Goal: Task Accomplishment & Management: Complete application form

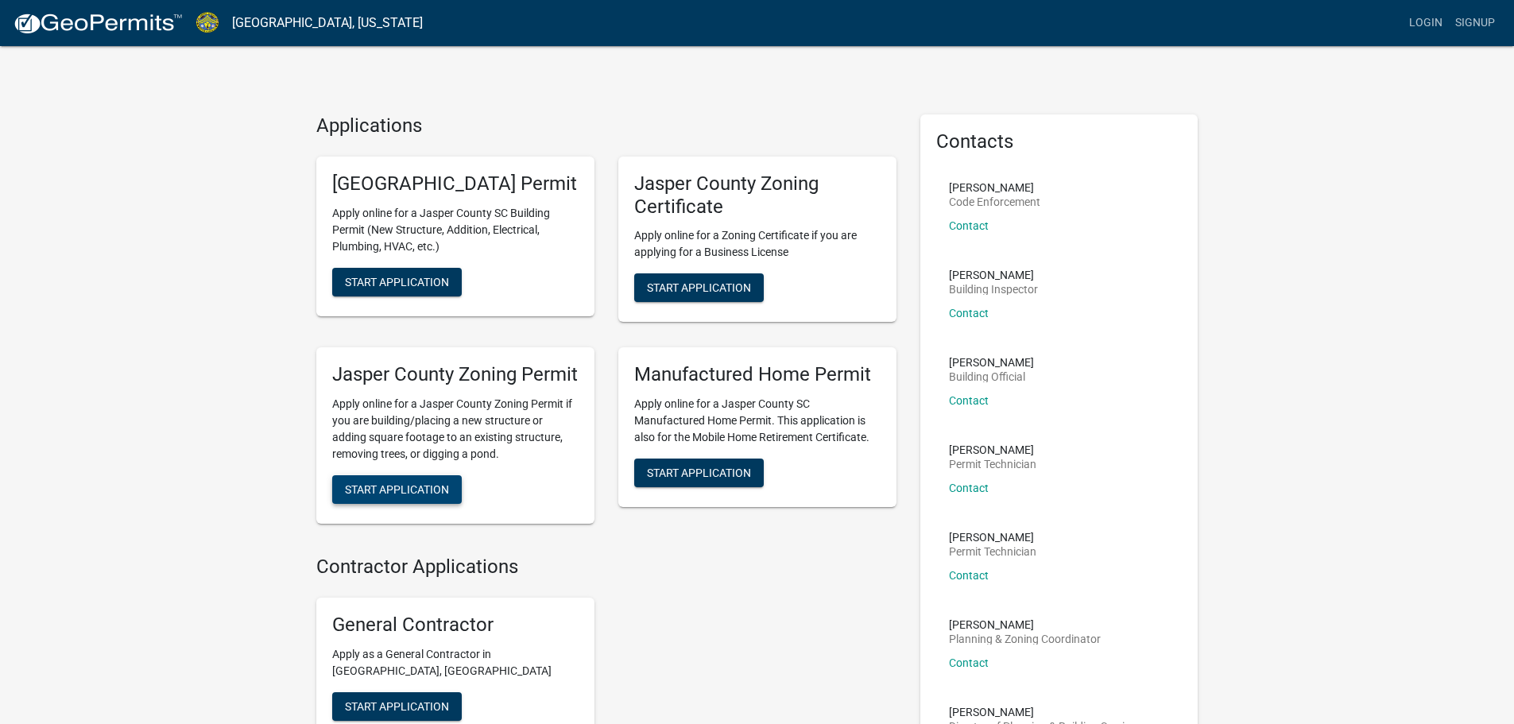
click at [436, 504] on button "Start Application" at bounding box center [397, 489] width 130 height 29
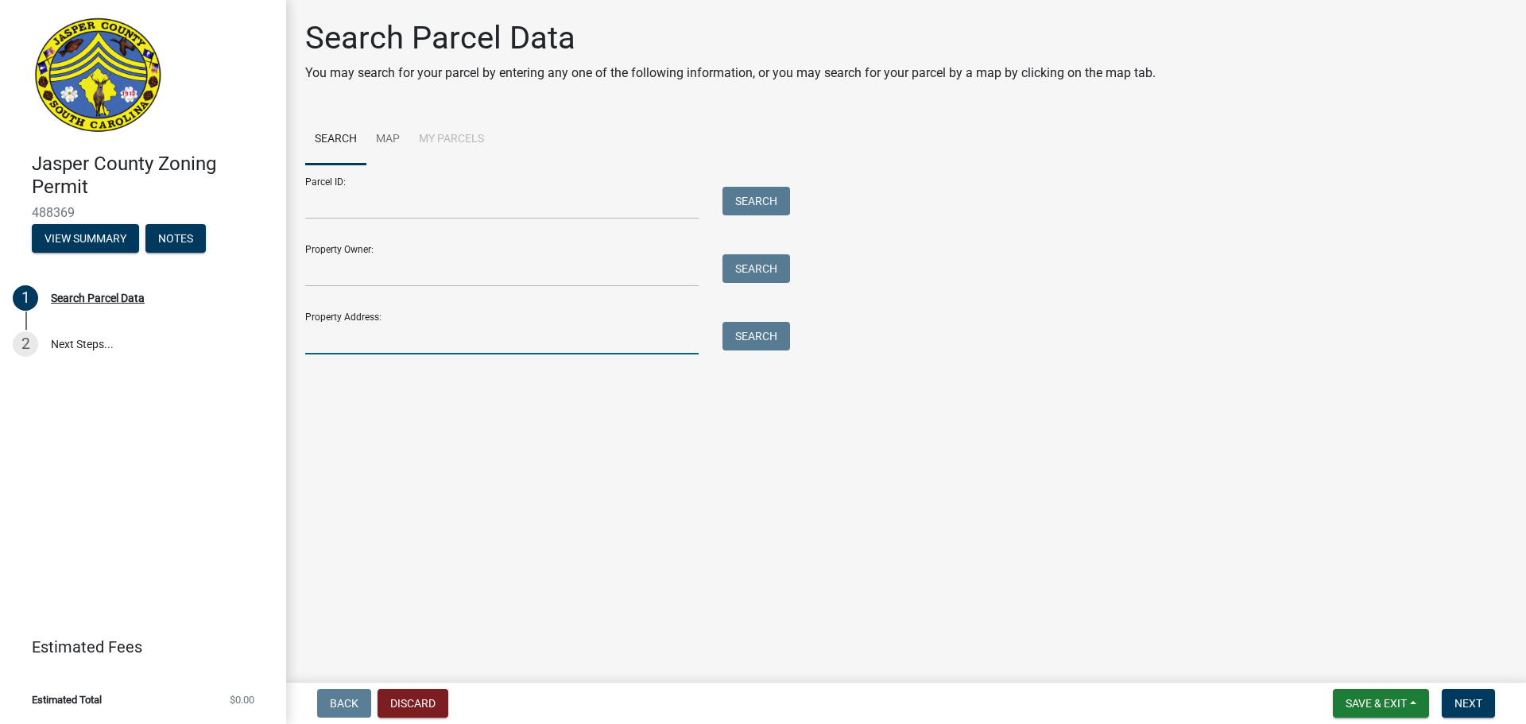
click at [517, 345] on input "Property Address:" at bounding box center [501, 338] width 393 height 33
type input "[STREET_ADDRESS][PERSON_NAME]"
click at [754, 338] on button "Search" at bounding box center [756, 336] width 68 height 29
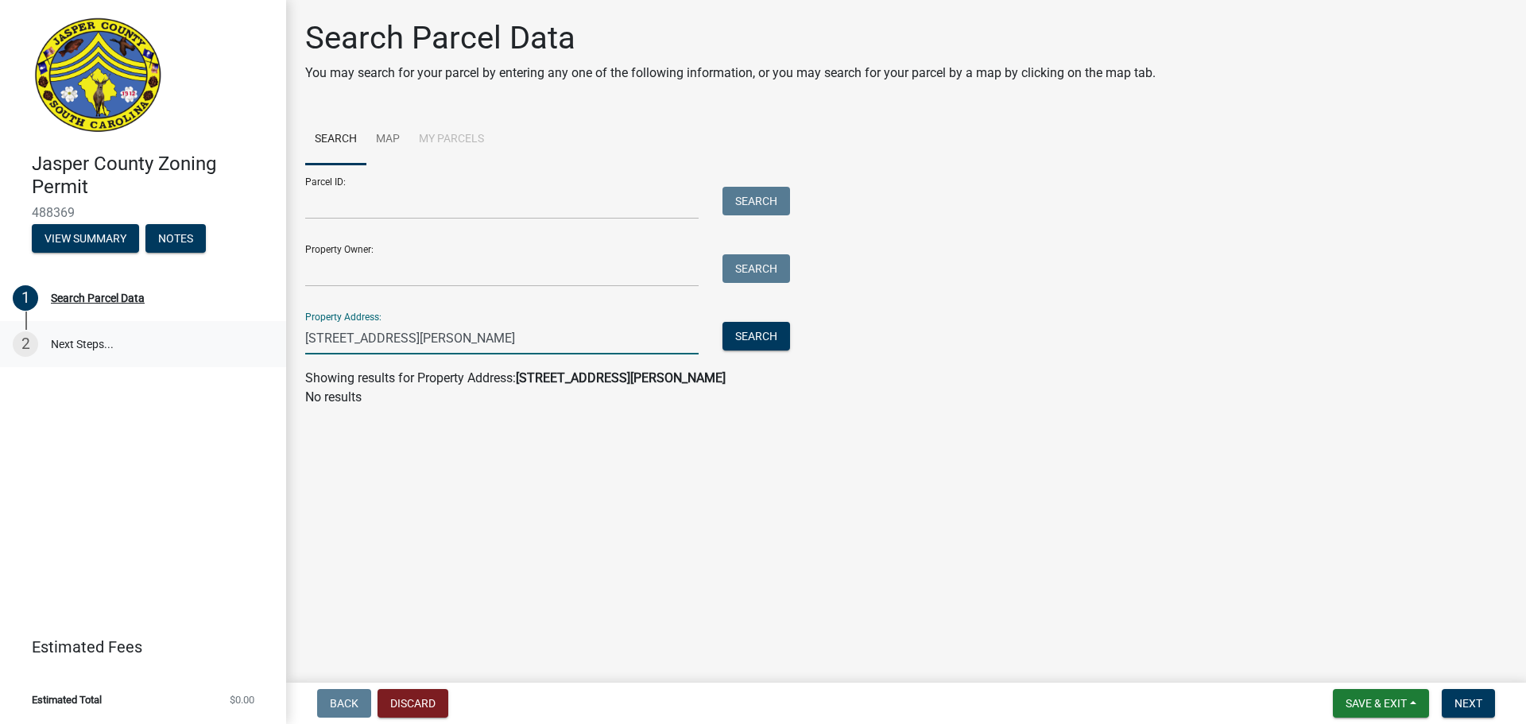
drag, startPoint x: 354, startPoint y: 353, endPoint x: 241, endPoint y: 358, distance: 113.8
click at [241, 358] on div "[GEOGRAPHIC_DATA] Zoning Permit 488369 View Summary Notes 1 Search Parcel Data …" at bounding box center [763, 362] width 1526 height 724
type input "AGRENT"
click at [749, 331] on button "Search" at bounding box center [756, 336] width 68 height 29
click at [746, 330] on button "Search" at bounding box center [756, 336] width 68 height 29
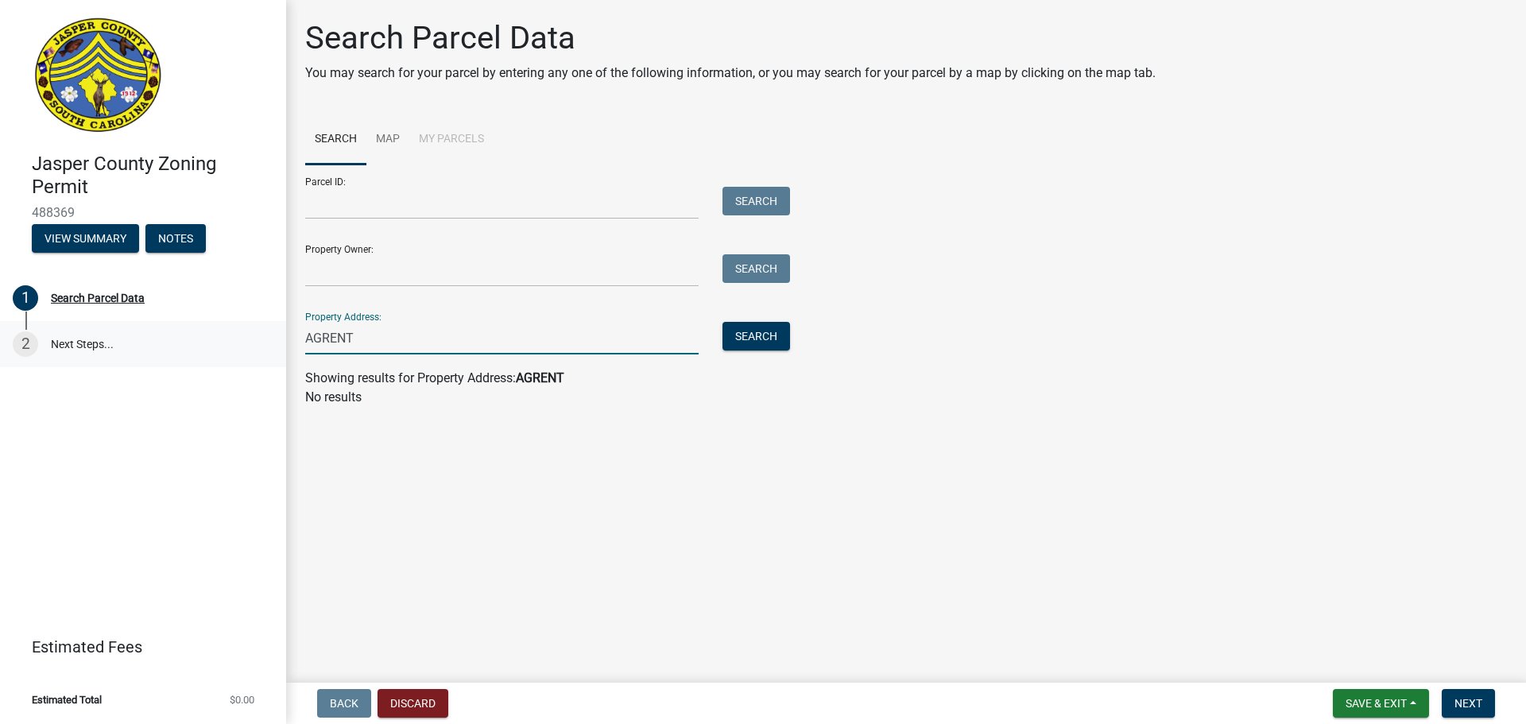
drag, startPoint x: 497, startPoint y: 336, endPoint x: 251, endPoint y: 358, distance: 247.3
click at [251, 358] on div "[GEOGRAPHIC_DATA] Zoning Permit 488369 View Summary Notes 1 Search Parcel Data …" at bounding box center [763, 362] width 1526 height 724
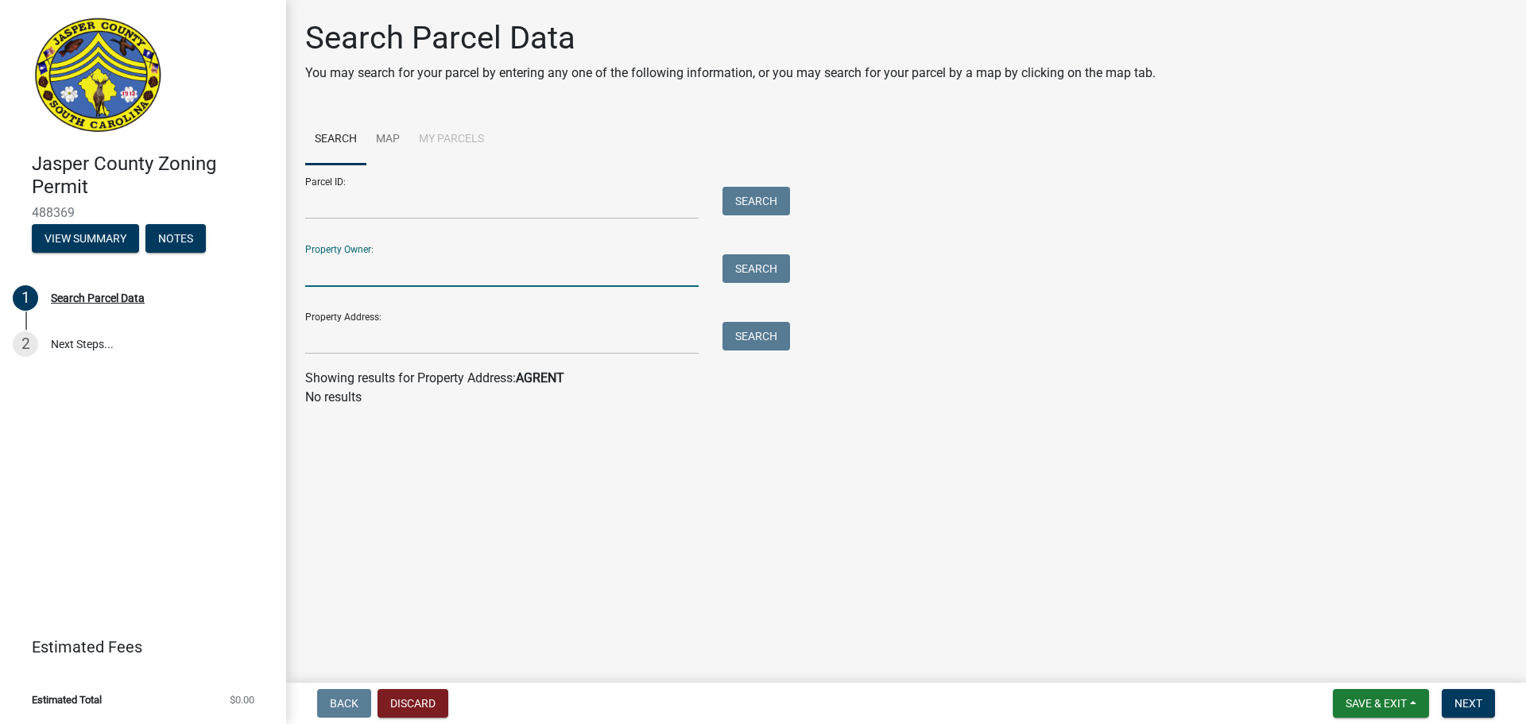
click at [393, 268] on input "Property Owner:" at bounding box center [501, 270] width 393 height 33
type input "MONTAUK"
click at [760, 268] on button "Search" at bounding box center [756, 268] width 68 height 29
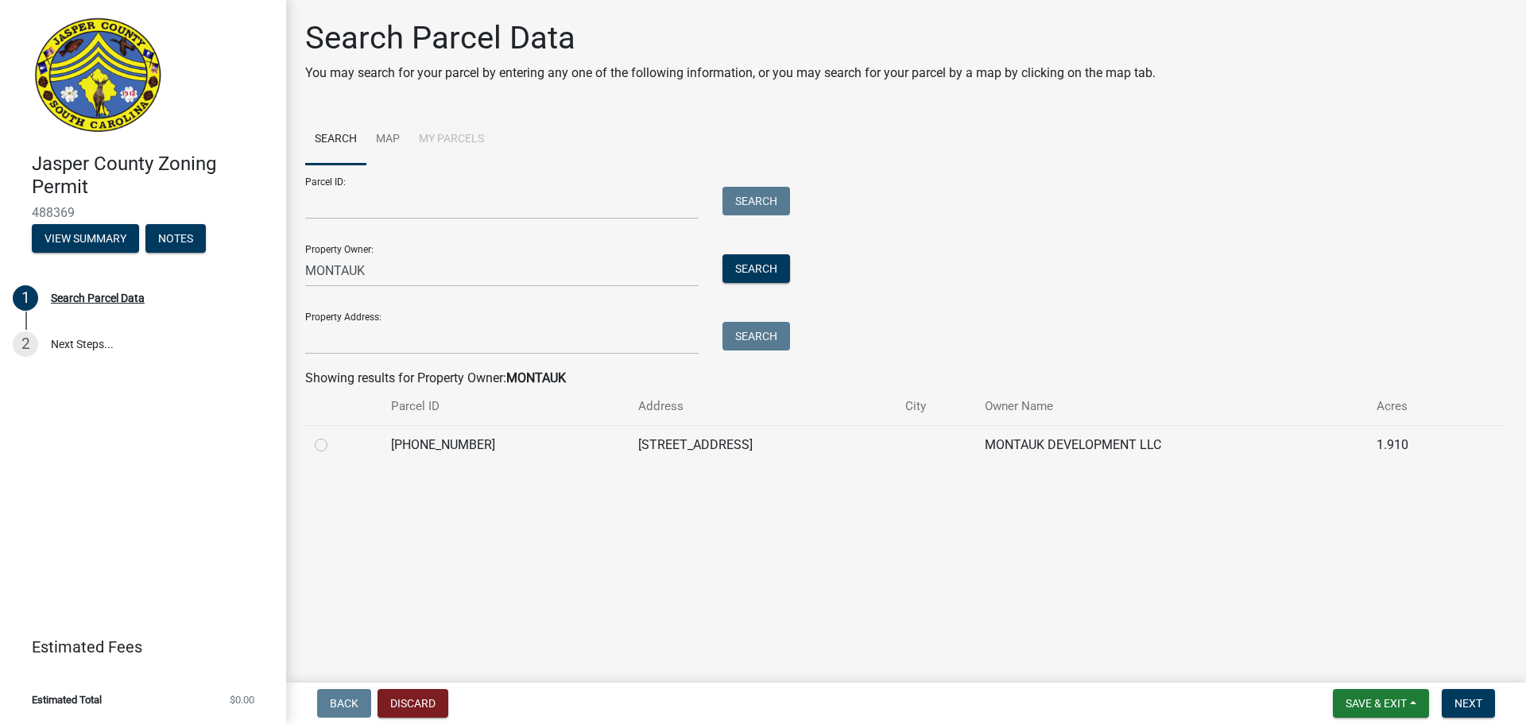
click at [315, 441] on div at bounding box center [343, 444] width 57 height 19
click at [334, 435] on label at bounding box center [334, 435] width 0 height 0
click at [334, 446] on input "radio" at bounding box center [339, 440] width 10 height 10
radio input "true"
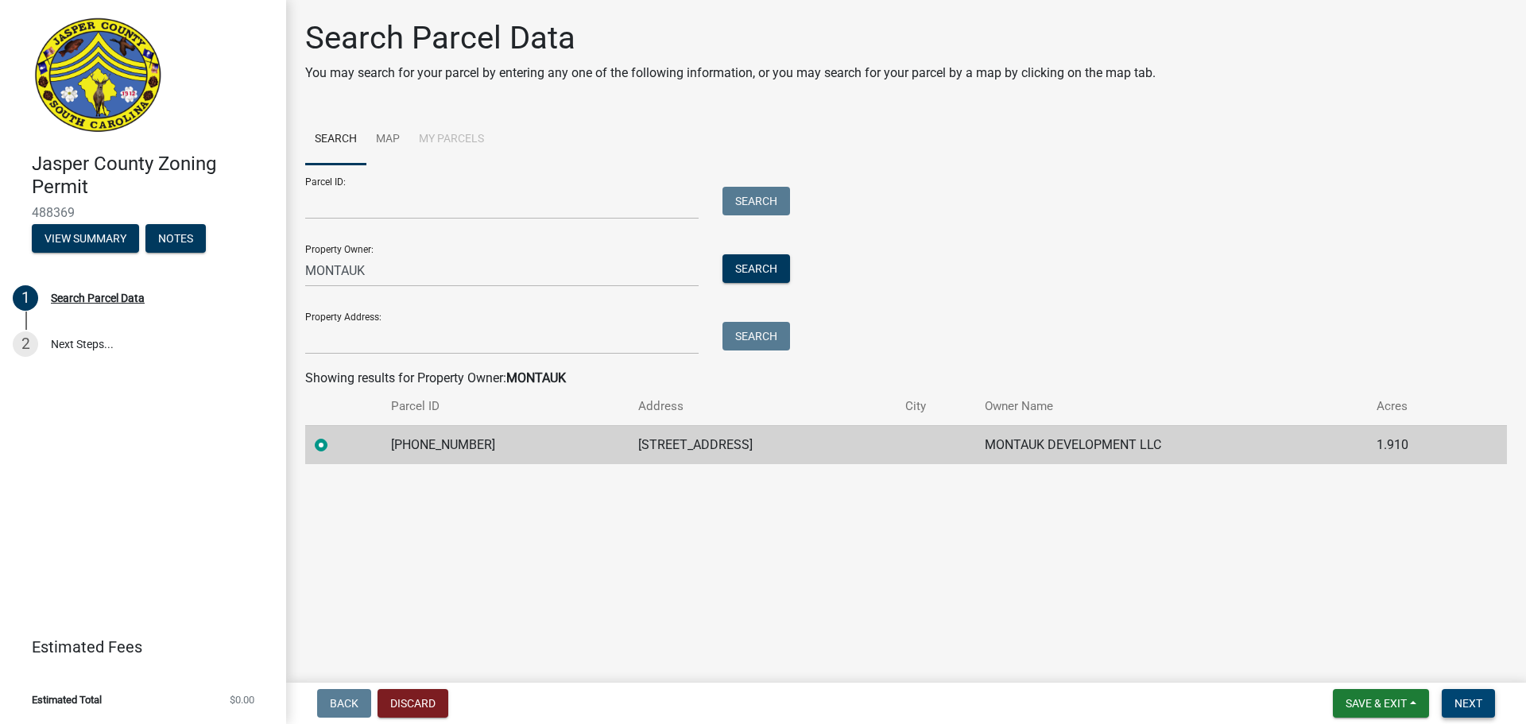
click at [1459, 694] on button "Next" at bounding box center [1468, 703] width 53 height 29
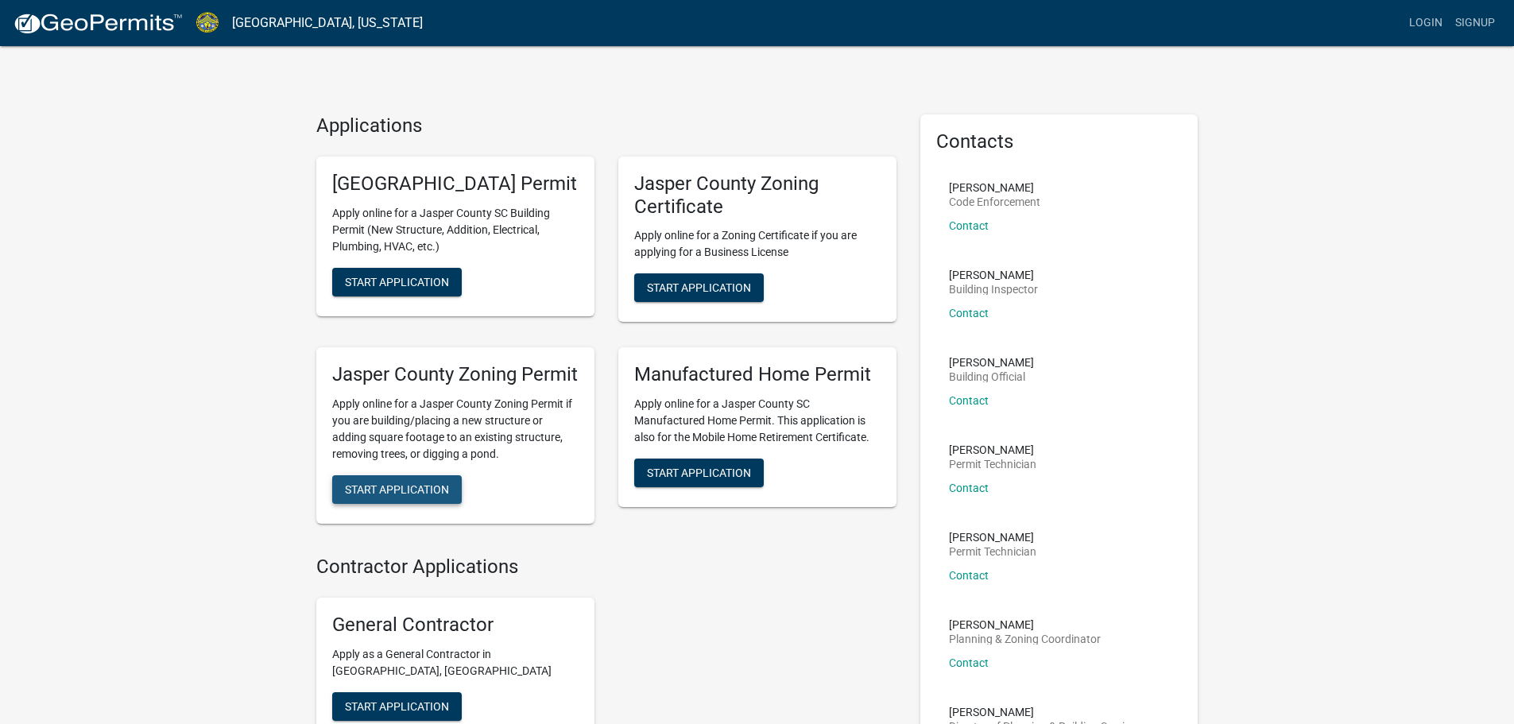
click at [426, 504] on button "Start Application" at bounding box center [397, 489] width 130 height 29
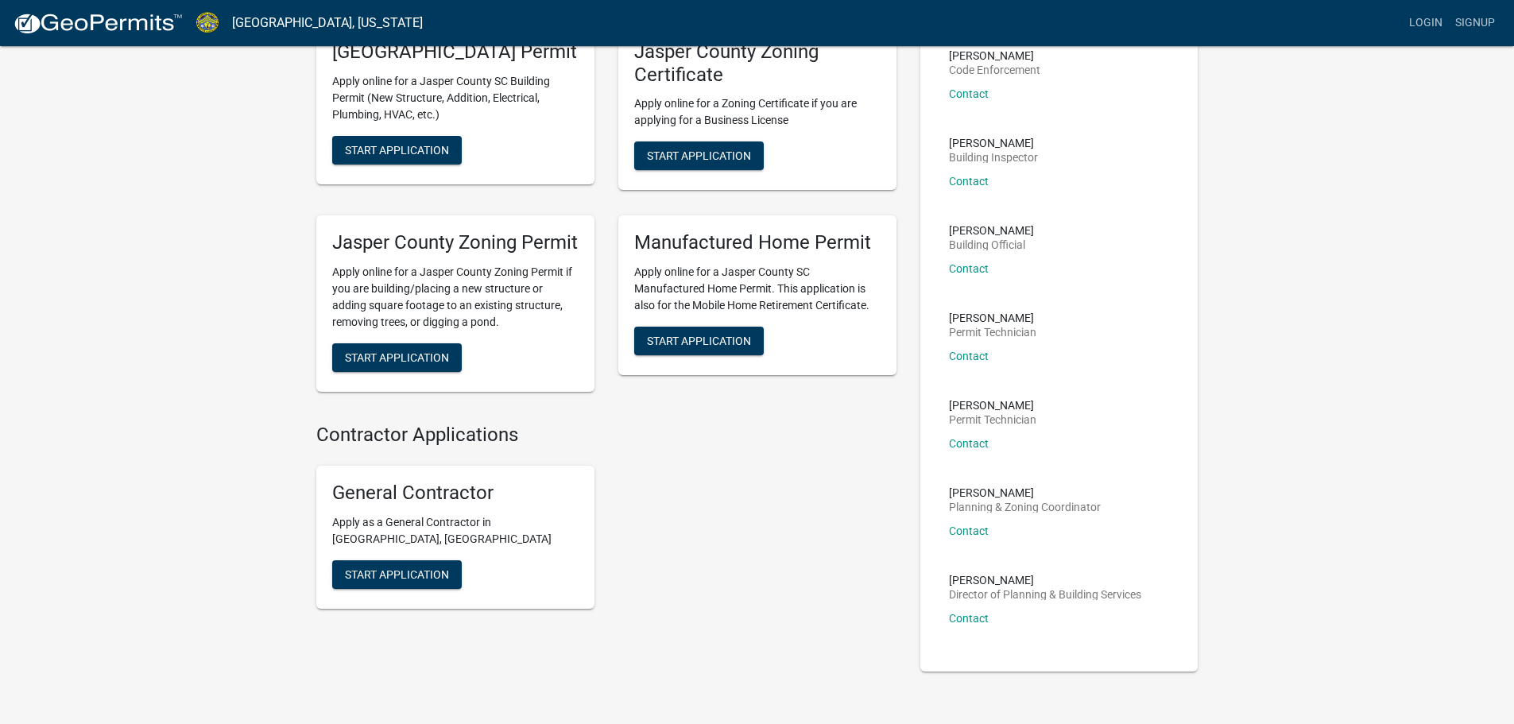
scroll to position [193, 0]
